Goal: Task Accomplishment & Management: Manage account settings

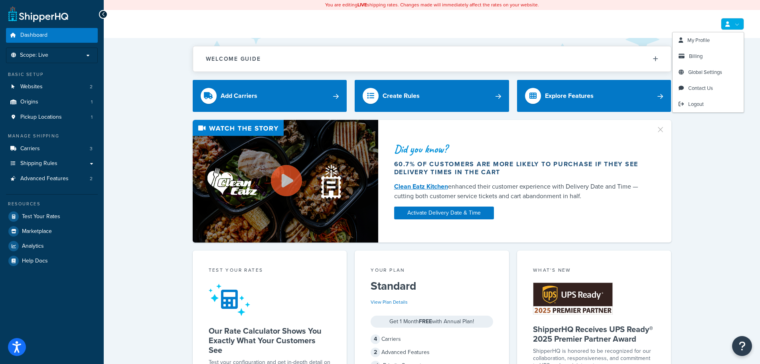
click at [738, 24] on link at bounding box center [732, 24] width 23 height 12
click at [698, 55] on span "Billing" at bounding box center [696, 56] width 14 height 8
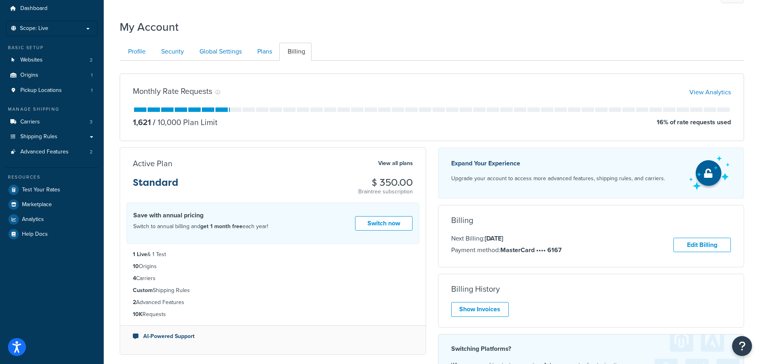
scroll to position [40, 0]
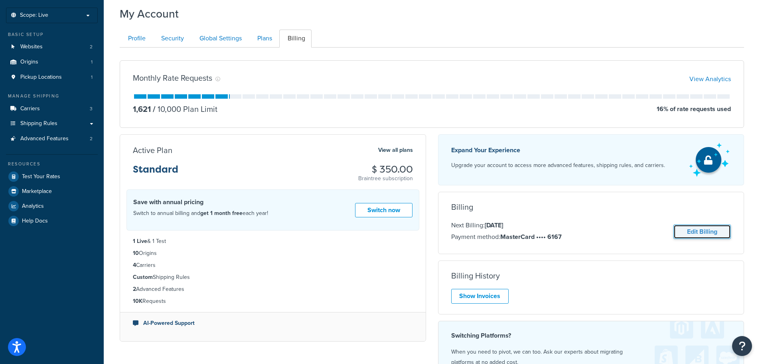
click at [702, 233] on link "Edit Billing" at bounding box center [702, 231] width 57 height 15
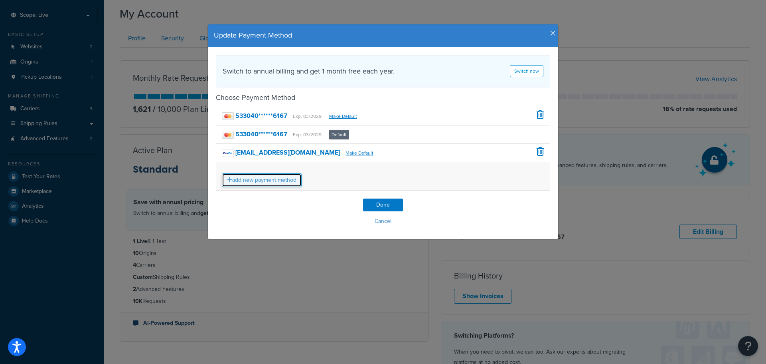
click at [271, 180] on link "add new payment method" at bounding box center [262, 180] width 80 height 14
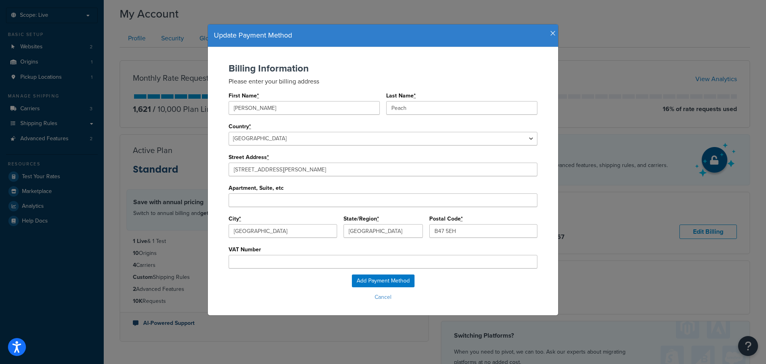
type input "undefined"
click at [315, 263] on input "VAT Number" at bounding box center [383, 262] width 309 height 14
type input "GB300401680"
click at [363, 282] on input "Add Payment Method" at bounding box center [383, 280] width 63 height 13
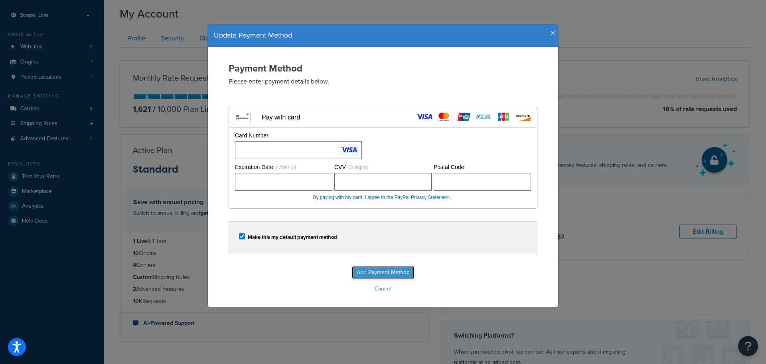
click at [388, 269] on input "Add Payment Method" at bounding box center [383, 272] width 63 height 13
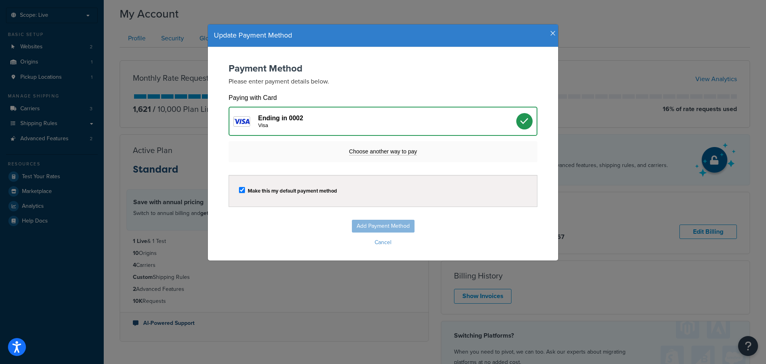
click at [315, 119] on div "Ending in 0002 Visa" at bounding box center [387, 121] width 258 height 14
click at [384, 221] on div "Add Payment Method Cancel" at bounding box center [383, 234] width 334 height 29
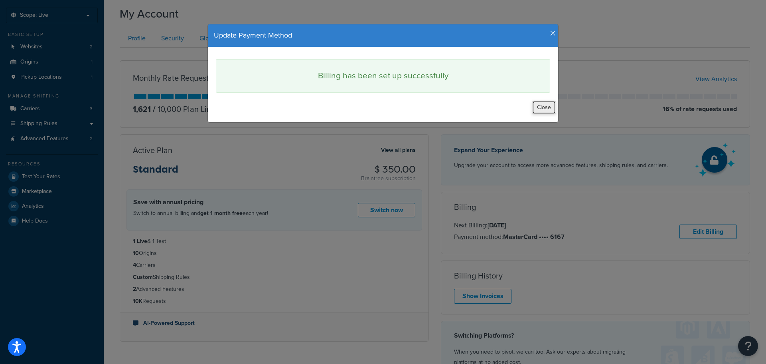
drag, startPoint x: 550, startPoint y: 107, endPoint x: 513, endPoint y: 123, distance: 40.1
click at [550, 107] on button "Close" at bounding box center [544, 108] width 24 height 14
